Goal: Task Accomplishment & Management: Use online tool/utility

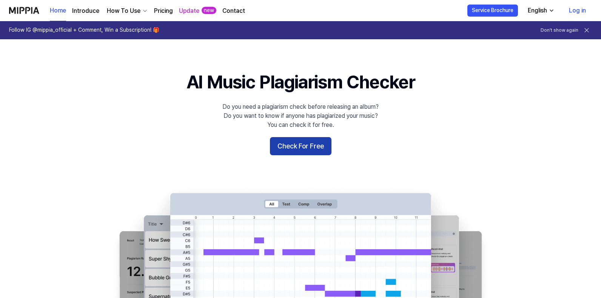
click at [296, 148] on button "Check For Free" at bounding box center [300, 146] width 61 height 18
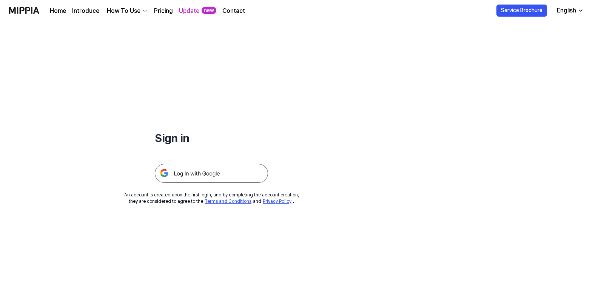
click at [190, 174] on img at bounding box center [211, 173] width 113 height 19
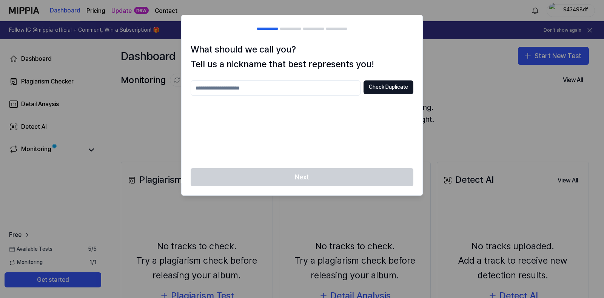
click at [262, 88] on input "text" at bounding box center [276, 87] width 170 height 15
type input "*"
type input "**********"
click at [382, 85] on button "Check Duplicate" at bounding box center [388, 87] width 50 height 14
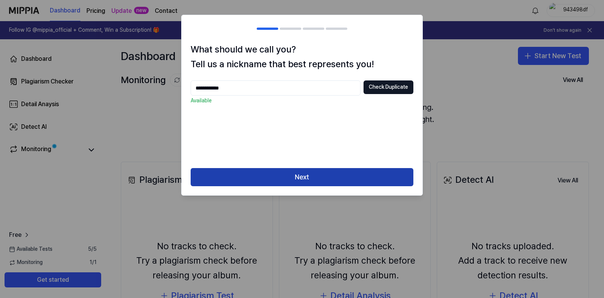
click at [309, 181] on button "Next" at bounding box center [302, 177] width 223 height 18
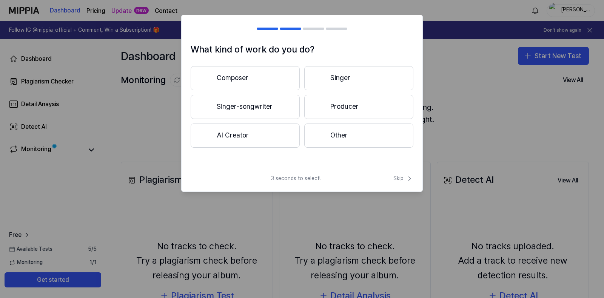
click at [249, 77] on button "Composer" at bounding box center [245, 78] width 109 height 24
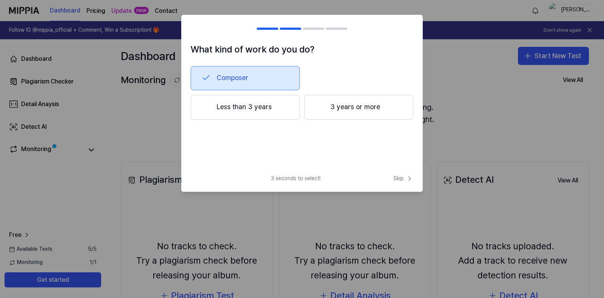
click at [331, 111] on button "3 years or more" at bounding box center [358, 107] width 109 height 25
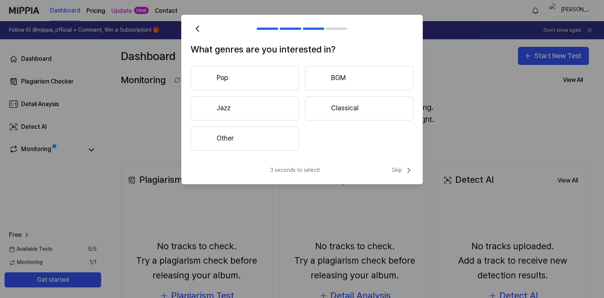
click at [321, 108] on div at bounding box center [320, 107] width 9 height 9
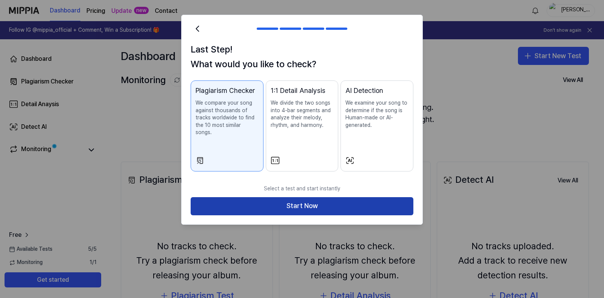
click at [286, 203] on button "Start Now" at bounding box center [302, 206] width 223 height 18
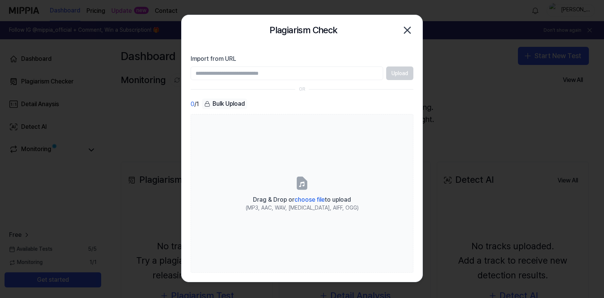
paste input "**********"
type input "**********"
click at [398, 75] on button "Upload" at bounding box center [399, 73] width 27 height 14
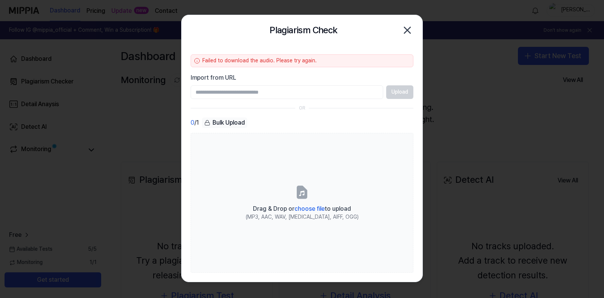
paste input "**********"
type input "**********"
click at [393, 93] on button "Upload" at bounding box center [399, 92] width 27 height 14
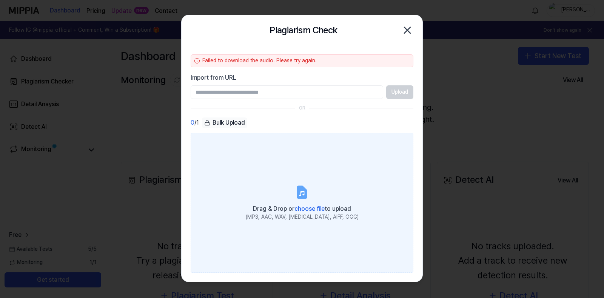
click at [304, 207] on span "choose file" at bounding box center [309, 208] width 30 height 7
click at [0, 0] on input "Drag & Drop or choose file to upload (MP3, AAC, WAV, [MEDICAL_DATA], AIFF, OGG)" at bounding box center [0, 0] width 0 height 0
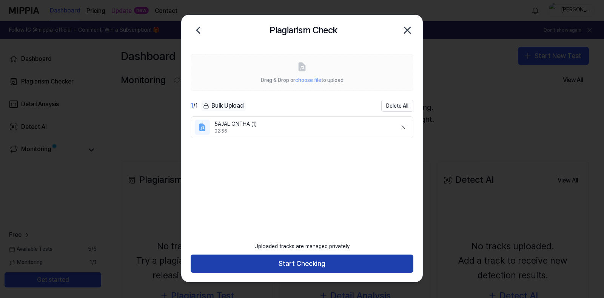
click at [317, 258] on button "Start Checking" at bounding box center [302, 263] width 223 height 18
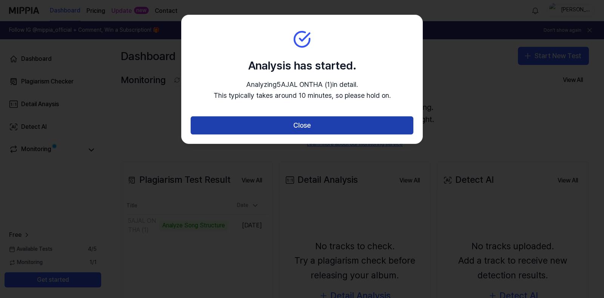
click at [291, 123] on button "Close" at bounding box center [302, 125] width 223 height 18
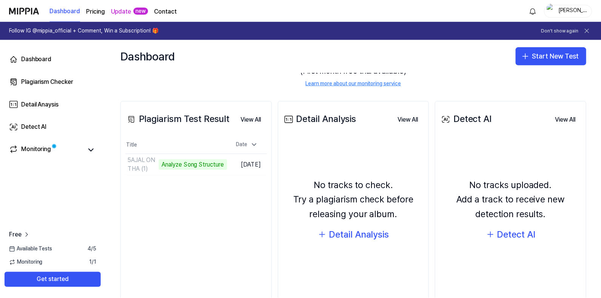
scroll to position [87, 0]
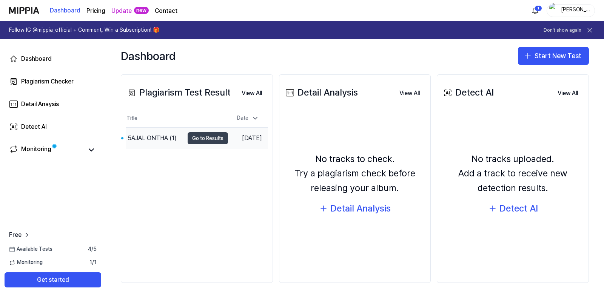
click at [207, 143] on button "Go to Results" at bounding box center [207, 138] width 40 height 12
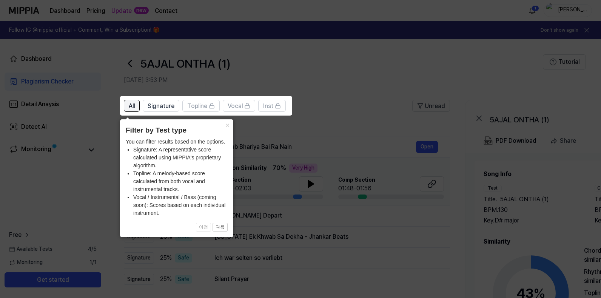
click at [130, 107] on span "All" at bounding box center [132, 105] width 6 height 9
click at [226, 125] on button "×" at bounding box center [227, 124] width 12 height 11
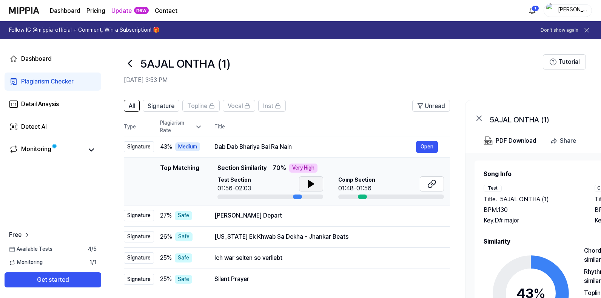
click at [307, 183] on icon at bounding box center [310, 183] width 9 height 9
click at [311, 185] on icon at bounding box center [310, 183] width 5 height 7
drag, startPoint x: 215, startPoint y: 146, endPoint x: 299, endPoint y: 147, distance: 84.1
click at [299, 147] on div "Dab Dab Bhariya Bai Ra Nain" at bounding box center [314, 146] width 201 height 9
drag, startPoint x: 292, startPoint y: 145, endPoint x: 306, endPoint y: 147, distance: 13.3
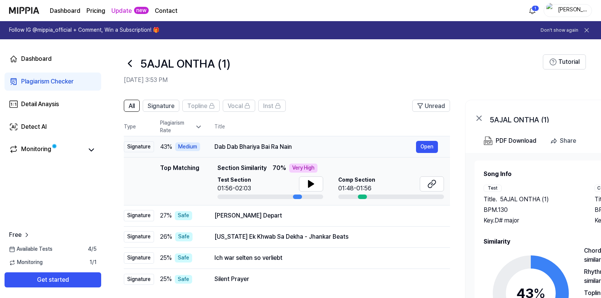
click at [304, 147] on div "Dab Dab Bhariya Bai Ra Nain" at bounding box center [314, 146] width 201 height 9
click at [362, 197] on div at bounding box center [362, 196] width 9 height 5
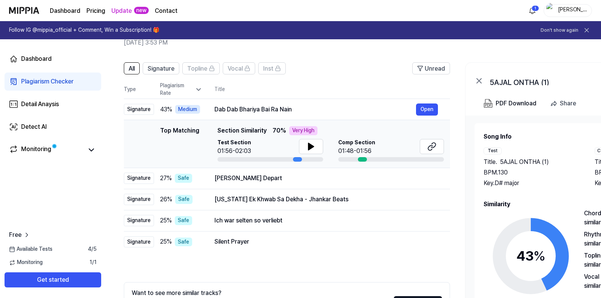
scroll to position [38, 0]
click at [428, 145] on icon at bounding box center [431, 145] width 9 height 9
click at [311, 144] on icon at bounding box center [310, 146] width 5 height 7
click at [307, 144] on icon at bounding box center [310, 145] width 9 height 9
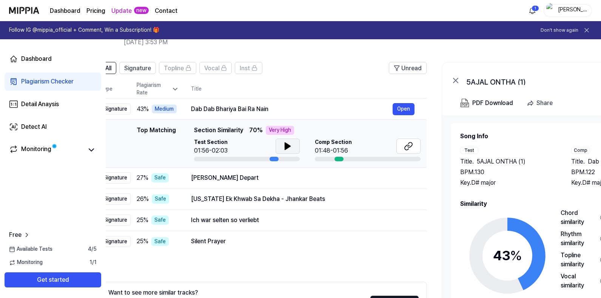
scroll to position [0, 23]
drag, startPoint x: 293, startPoint y: 158, endPoint x: 271, endPoint y: 158, distance: 22.6
click at [271, 158] on div at bounding box center [274, 159] width 9 height 5
click at [289, 147] on icon at bounding box center [288, 146] width 5 height 7
click at [289, 147] on icon at bounding box center [290, 146] width 2 height 6
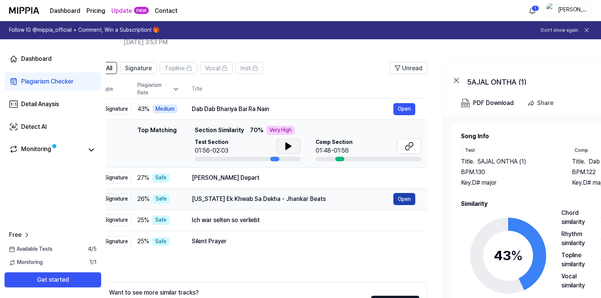
click at [408, 201] on button "Open" at bounding box center [404, 199] width 22 height 12
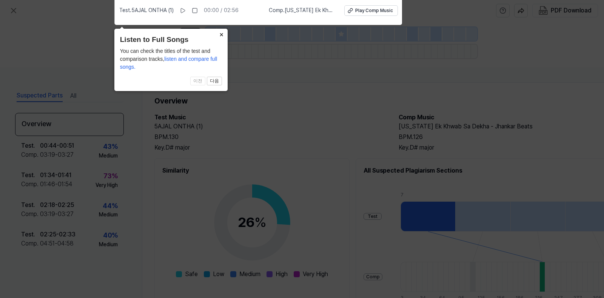
click at [220, 34] on button "×" at bounding box center [221, 34] width 12 height 11
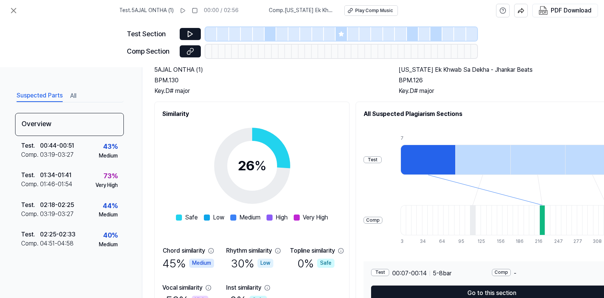
scroll to position [30, 0]
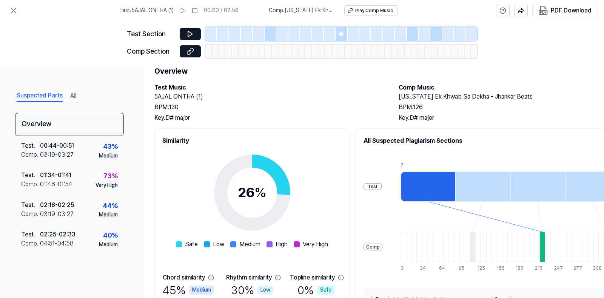
click at [421, 185] on div at bounding box center [427, 186] width 55 height 30
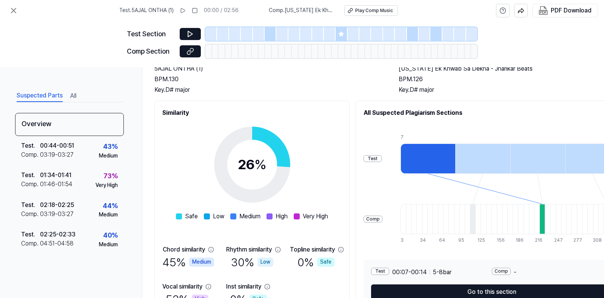
scroll to position [0, 0]
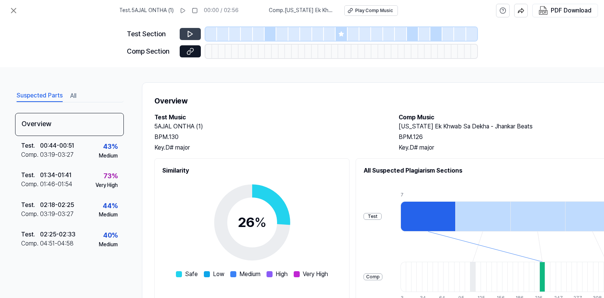
click at [187, 33] on icon at bounding box center [190, 34] width 8 height 8
click at [186, 34] on button at bounding box center [190, 34] width 21 height 12
click at [187, 33] on icon at bounding box center [190, 34] width 8 height 8
click at [181, 8] on icon at bounding box center [183, 10] width 4 height 5
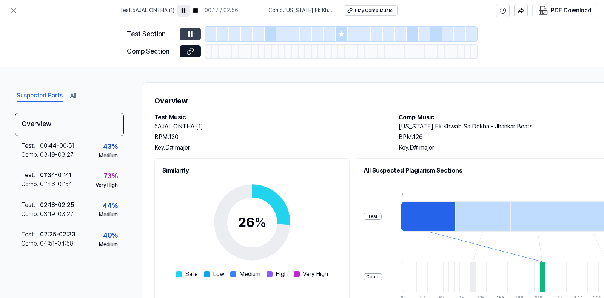
click at [192, 33] on icon at bounding box center [190, 34] width 8 height 8
click at [193, 51] on icon at bounding box center [191, 50] width 4 height 4
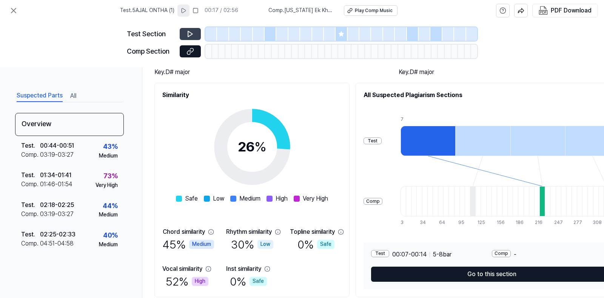
scroll to position [105, 0]
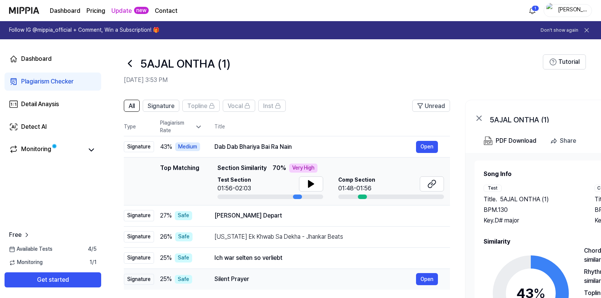
scroll to position [101, 0]
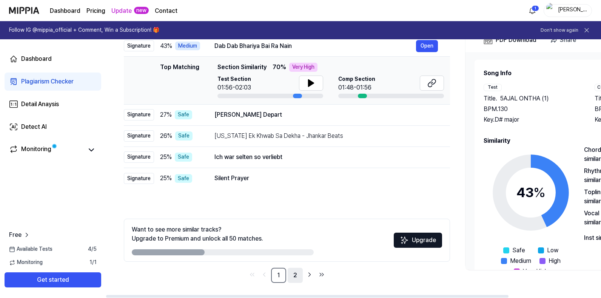
click at [295, 275] on link "2" at bounding box center [294, 274] width 15 height 15
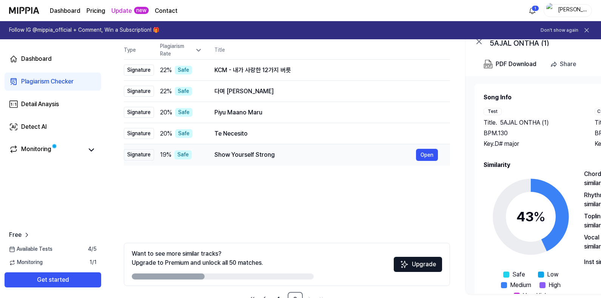
scroll to position [63, 0]
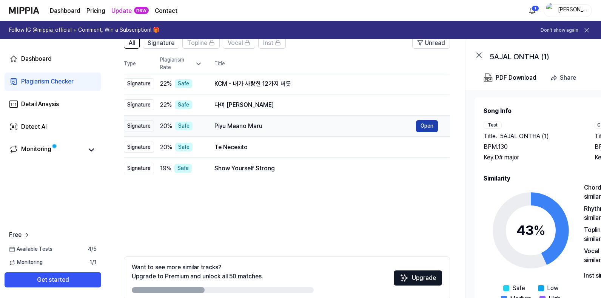
click at [433, 127] on button "Open" at bounding box center [427, 126] width 22 height 12
